Goal: Download file/media

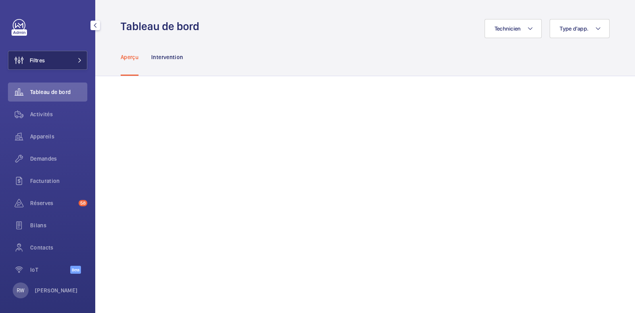
click at [73, 62] on span at bounding box center [78, 60] width 10 height 5
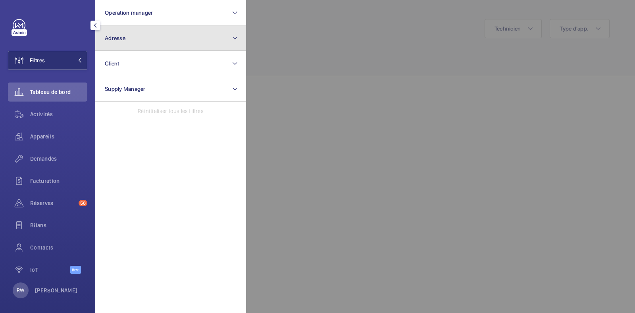
click at [125, 45] on button "Adresse" at bounding box center [170, 37] width 151 height 25
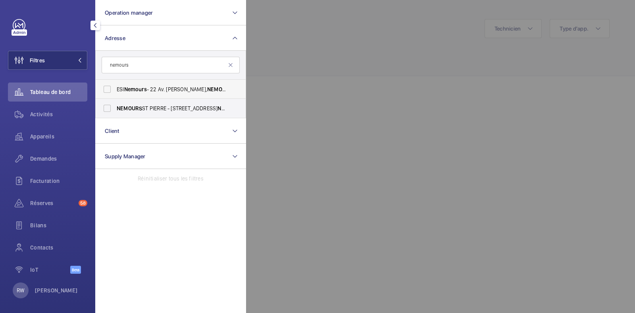
type input "nemours"
click at [112, 87] on label "ESI Nemours - 22 Av. [PERSON_NAME], NEMOURS 77140" at bounding box center [165, 89] width 138 height 19
click at [112, 87] on input "ESI Nemours - 22 Av. [PERSON_NAME], NEMOURS 77140" at bounding box center [107, 89] width 16 height 16
checkbox input "true"
click at [341, 52] on div at bounding box center [563, 156] width 635 height 313
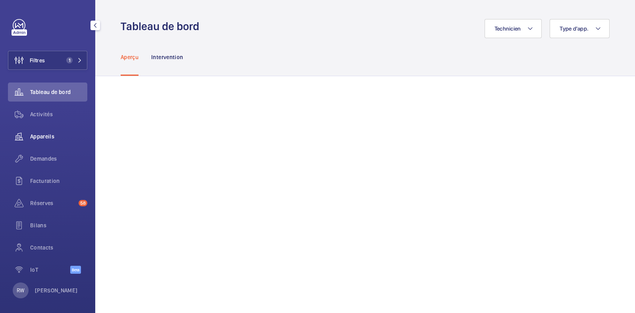
click at [47, 140] on span "Appareils" at bounding box center [58, 137] width 57 height 8
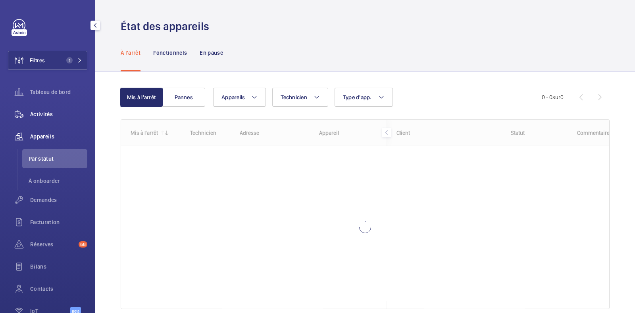
click at [52, 106] on div "Activités" at bounding box center [47, 114] width 79 height 19
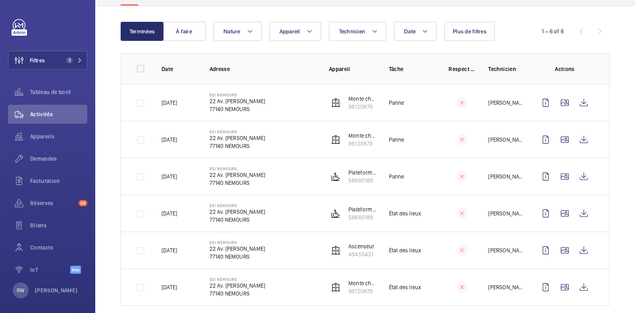
scroll to position [71, 0]
click at [556, 99] on wm-front-icon-button at bounding box center [564, 102] width 19 height 19
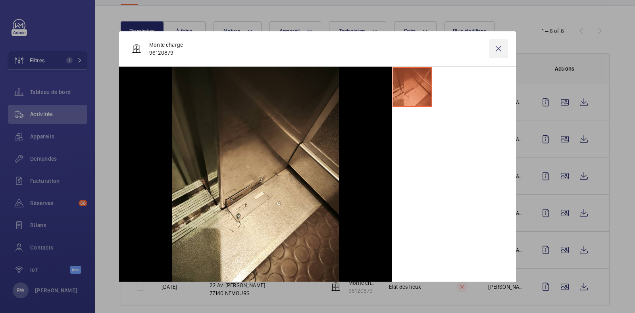
click at [491, 46] on wm-front-icon-button at bounding box center [498, 48] width 19 height 19
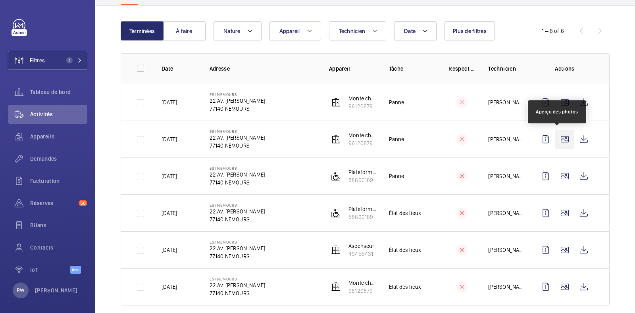
click at [560, 139] on wm-front-icon-button at bounding box center [564, 139] width 19 height 19
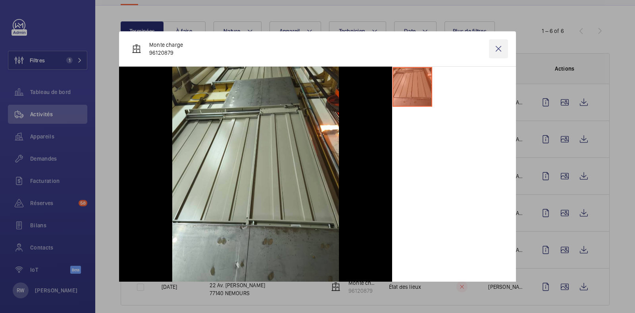
click at [495, 52] on wm-front-icon-button at bounding box center [498, 48] width 19 height 19
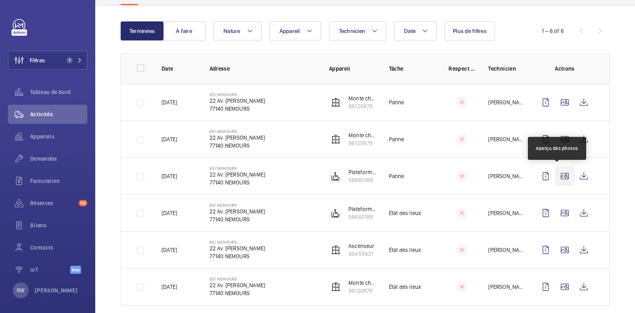
click at [558, 175] on wm-front-icon-button at bounding box center [564, 176] width 19 height 19
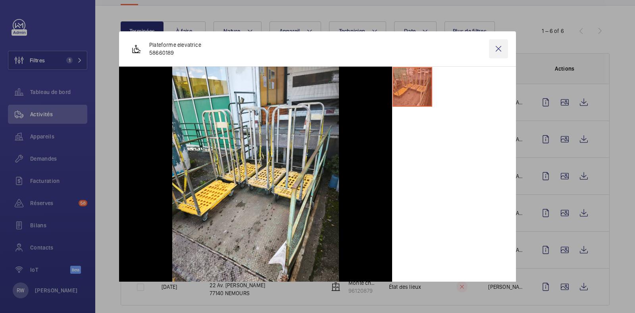
click at [494, 48] on wm-front-icon-button at bounding box center [498, 48] width 19 height 19
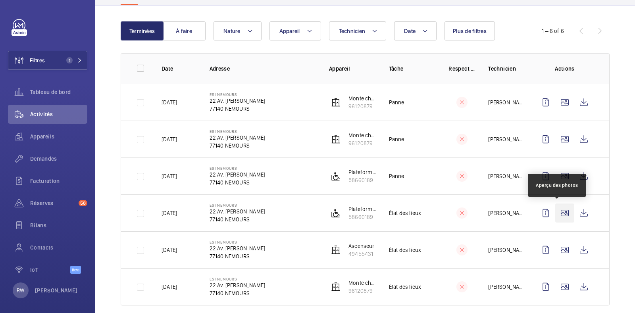
click at [560, 208] on wm-front-icon-button at bounding box center [564, 213] width 19 height 19
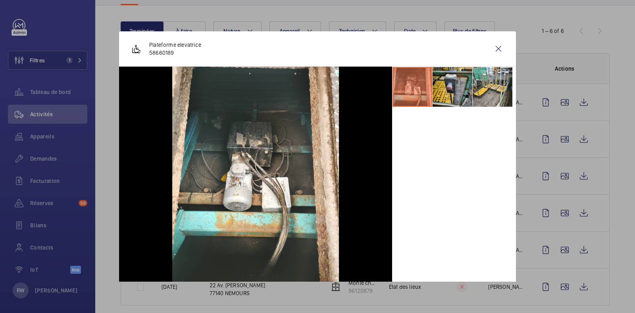
click at [437, 89] on li at bounding box center [453, 87] width 40 height 40
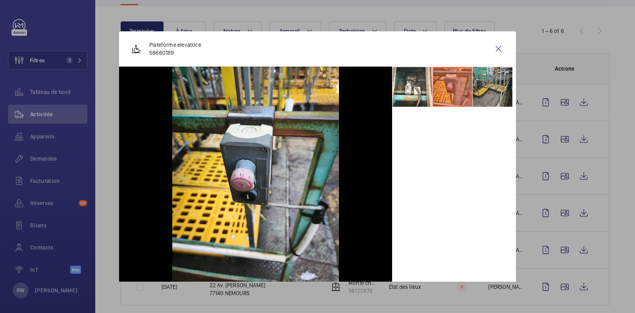
click at [479, 84] on li at bounding box center [493, 87] width 40 height 40
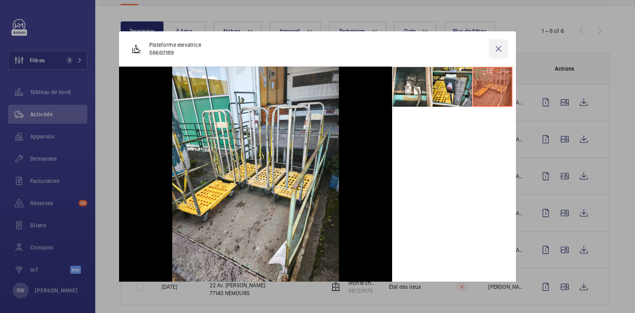
click at [489, 41] on wm-front-icon-button at bounding box center [498, 48] width 19 height 19
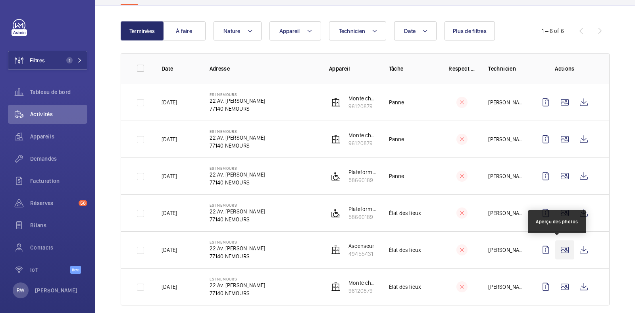
click at [560, 250] on wm-front-icon-button at bounding box center [564, 250] width 19 height 19
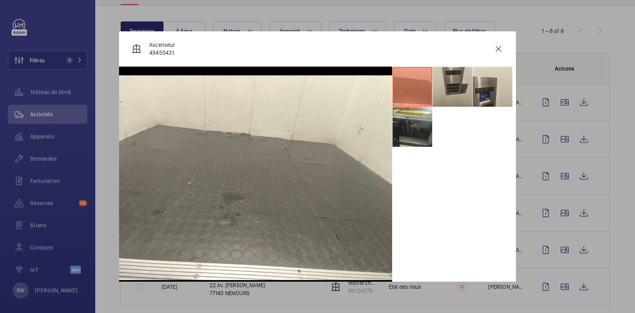
click at [454, 86] on li at bounding box center [453, 87] width 40 height 40
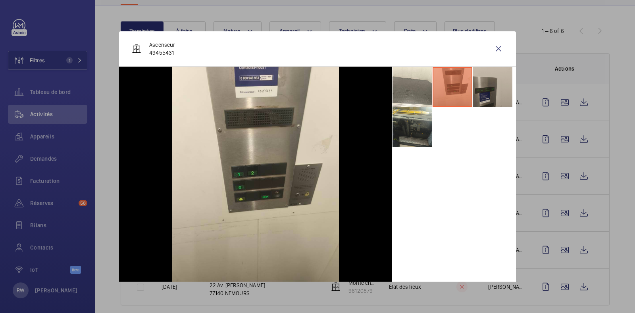
click at [479, 94] on li at bounding box center [493, 87] width 40 height 40
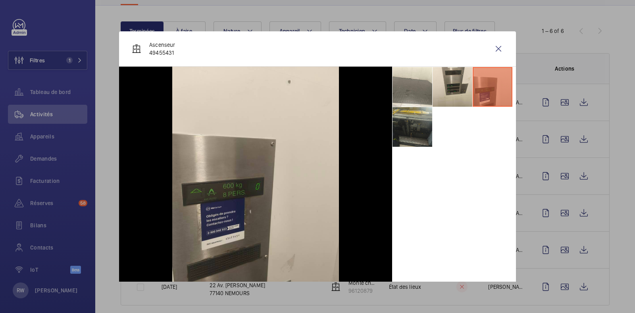
click at [403, 138] on li at bounding box center [413, 127] width 40 height 40
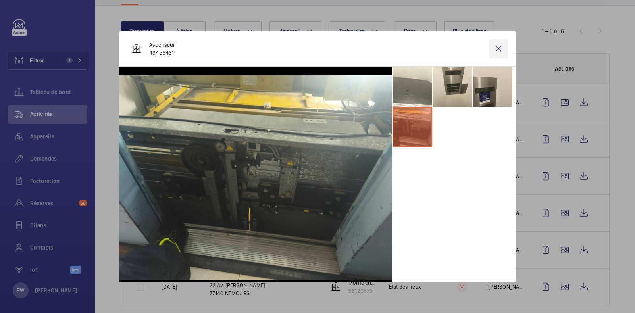
click at [490, 52] on wm-front-icon-button at bounding box center [498, 48] width 19 height 19
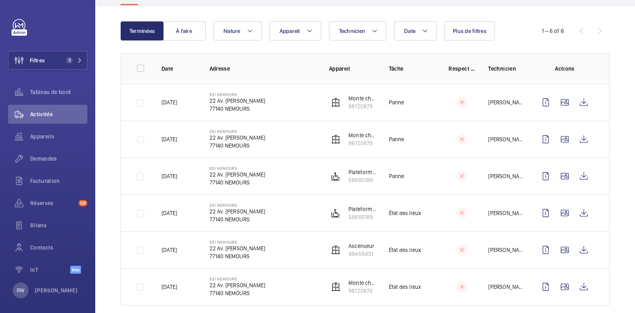
scroll to position [81, 0]
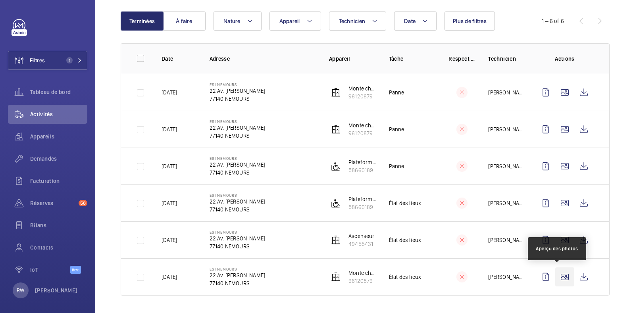
click at [556, 281] on wm-front-icon-button at bounding box center [564, 277] width 19 height 19
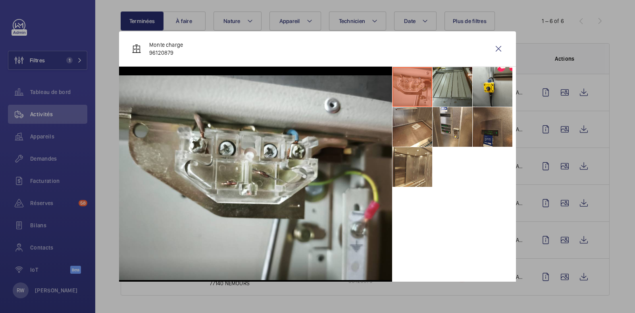
click at [456, 84] on li at bounding box center [453, 87] width 40 height 40
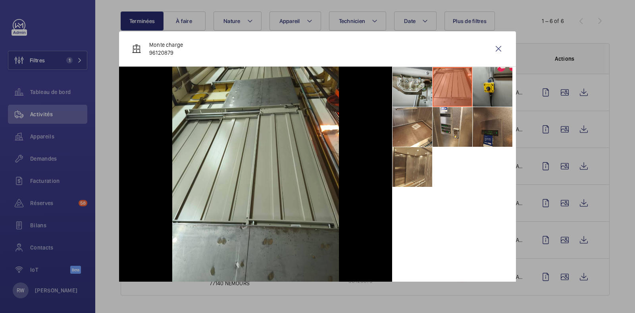
click at [491, 85] on li at bounding box center [493, 87] width 40 height 40
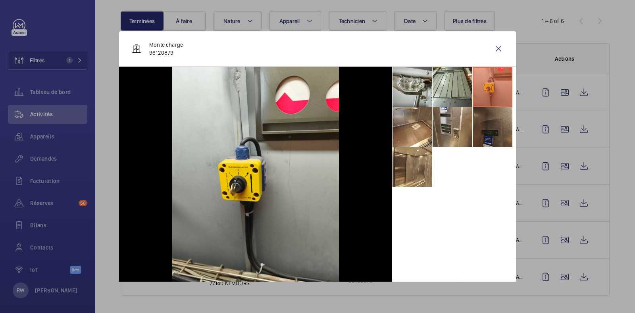
click at [483, 125] on li at bounding box center [493, 127] width 40 height 40
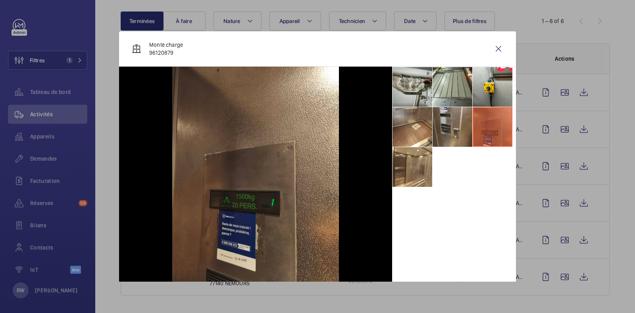
click at [449, 128] on li at bounding box center [453, 127] width 40 height 40
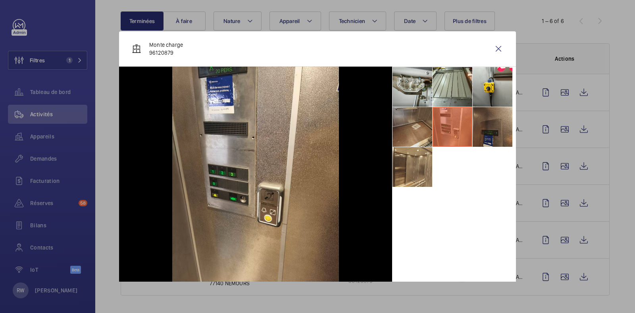
click at [405, 132] on li at bounding box center [413, 127] width 40 height 40
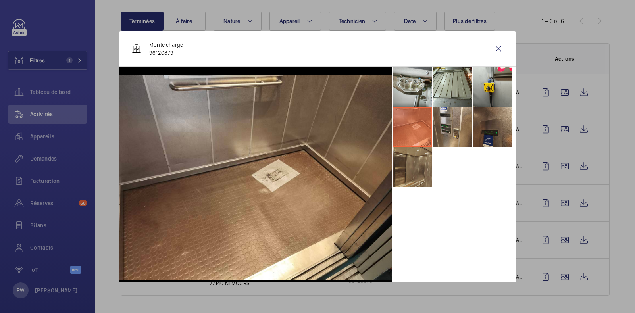
click at [400, 169] on li at bounding box center [413, 167] width 40 height 40
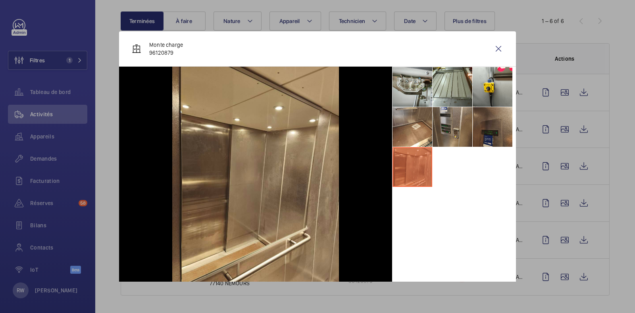
click at [445, 131] on li at bounding box center [453, 127] width 40 height 40
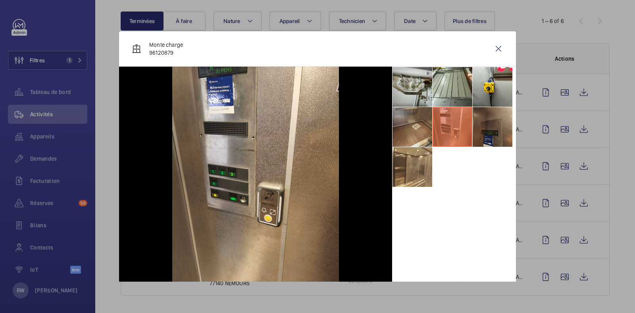
click at [416, 128] on li at bounding box center [413, 127] width 40 height 40
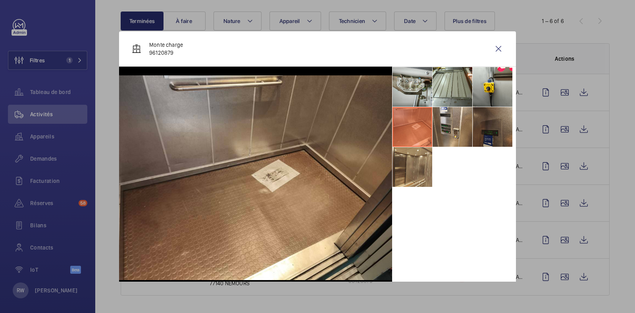
click at [489, 134] on li at bounding box center [493, 127] width 40 height 40
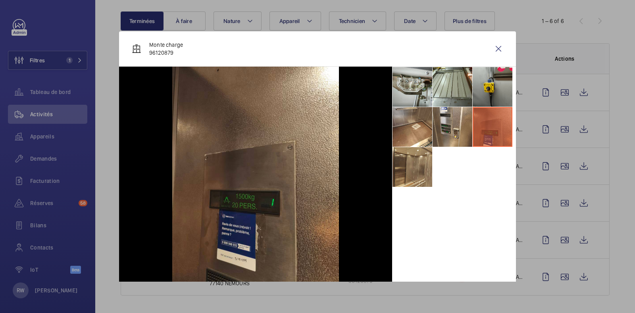
click at [486, 80] on li at bounding box center [493, 87] width 40 height 40
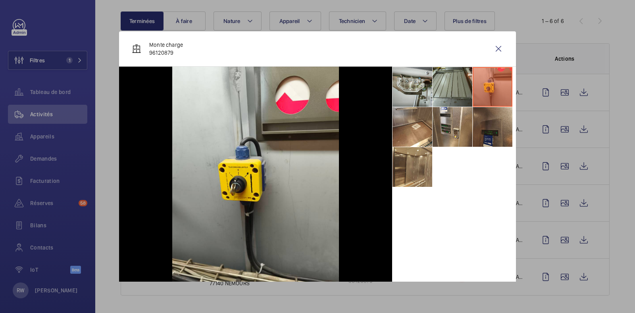
click at [456, 80] on li at bounding box center [453, 87] width 40 height 40
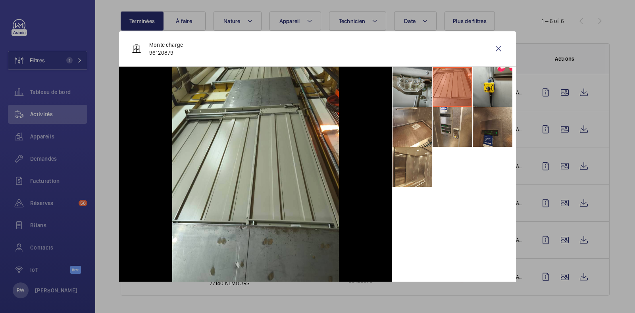
click at [411, 91] on li at bounding box center [413, 87] width 40 height 40
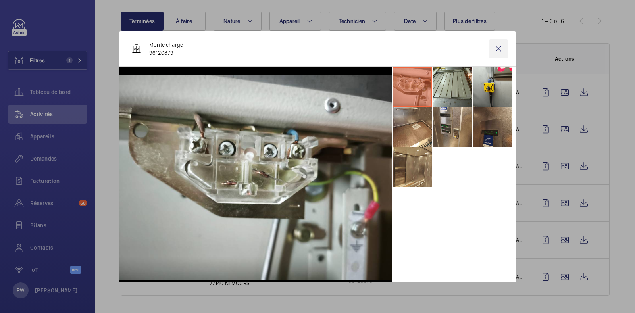
click at [492, 48] on wm-front-icon-button at bounding box center [498, 48] width 19 height 19
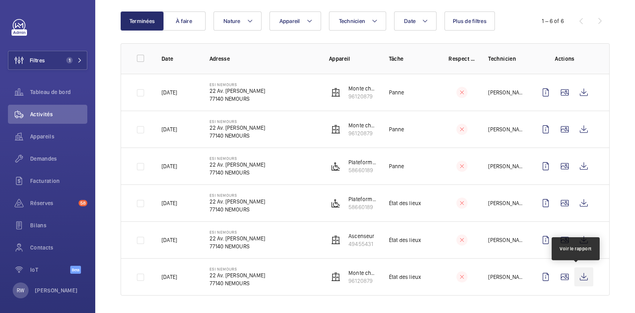
click at [579, 275] on wm-front-icon-button at bounding box center [583, 277] width 19 height 19
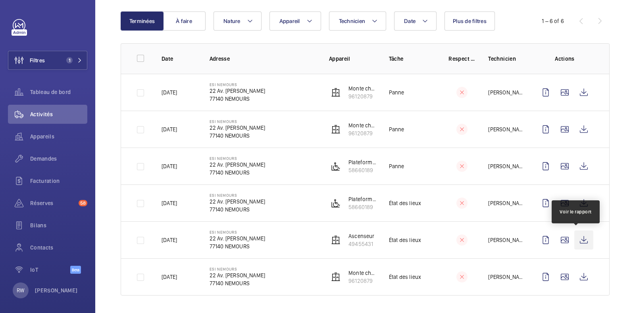
click at [576, 237] on wm-front-icon-button at bounding box center [583, 240] width 19 height 19
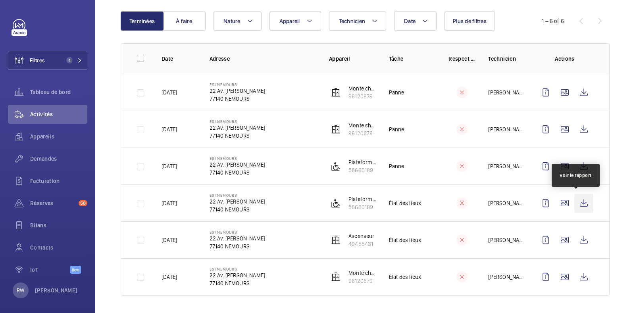
click at [579, 206] on wm-front-icon-button at bounding box center [583, 203] width 19 height 19
click at [574, 202] on wm-front-icon-button at bounding box center [583, 203] width 19 height 19
